Goal: Navigation & Orientation: Find specific page/section

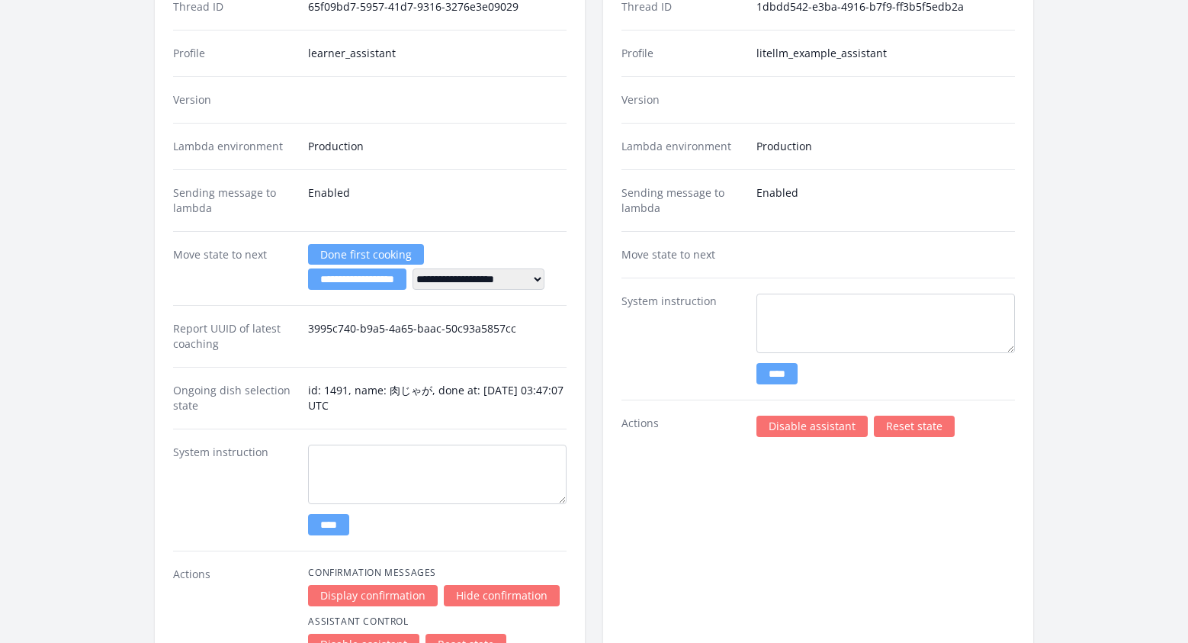
scroll to position [2789, 0]
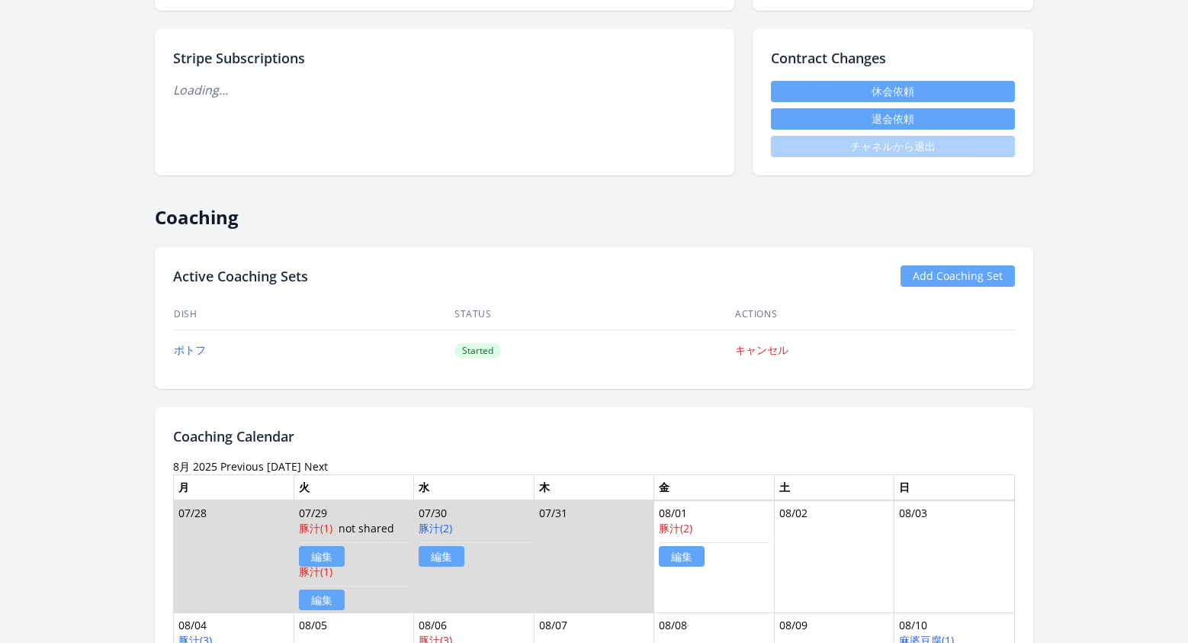
scroll to position [507, 0]
